Goal: Information Seeking & Learning: Learn about a topic

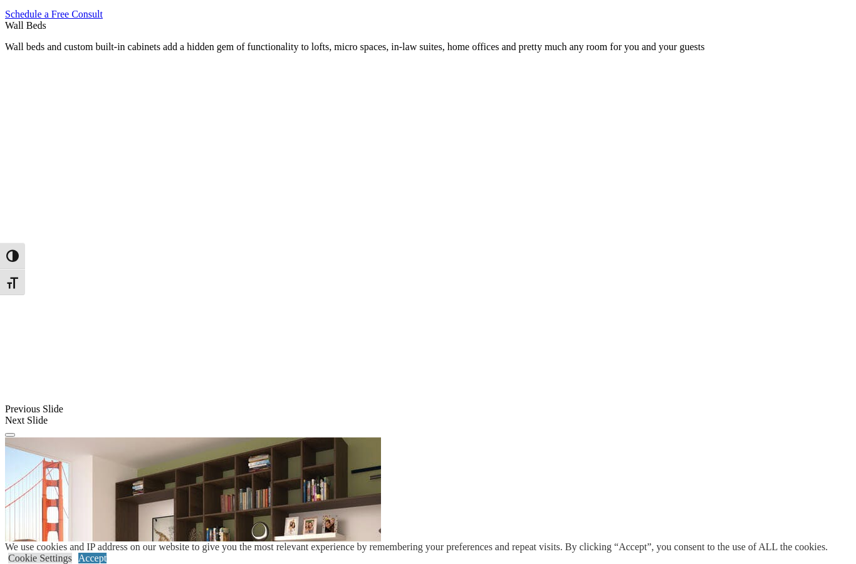
scroll to position [786, 0]
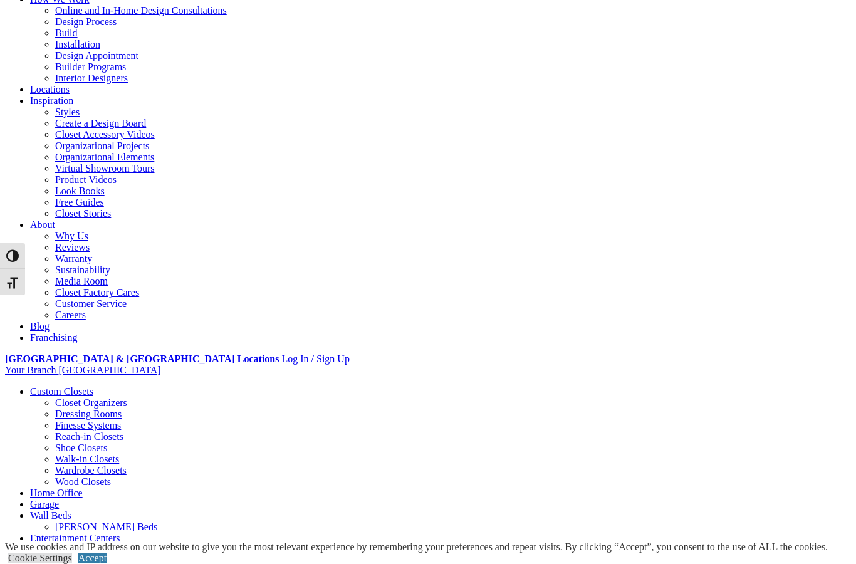
scroll to position [0, 0]
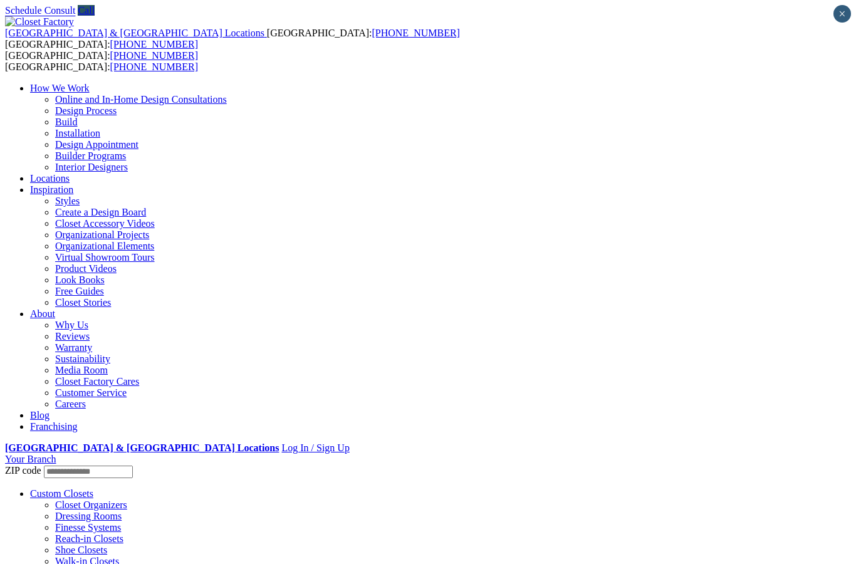
scroll to position [3, 0]
